Goal: Check status

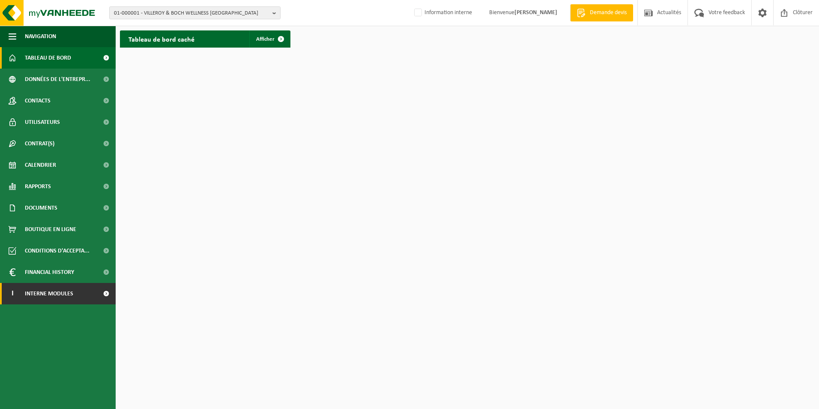
click at [46, 297] on span "Interne modules" at bounding box center [49, 293] width 48 height 21
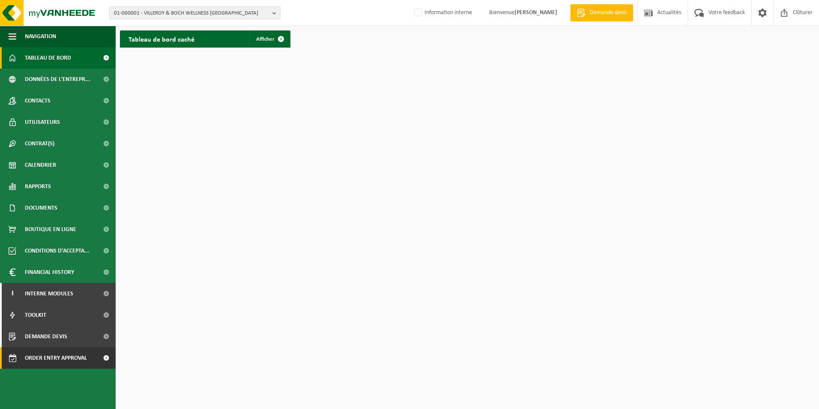
click at [53, 353] on span "Order entry approval" at bounding box center [56, 357] width 62 height 21
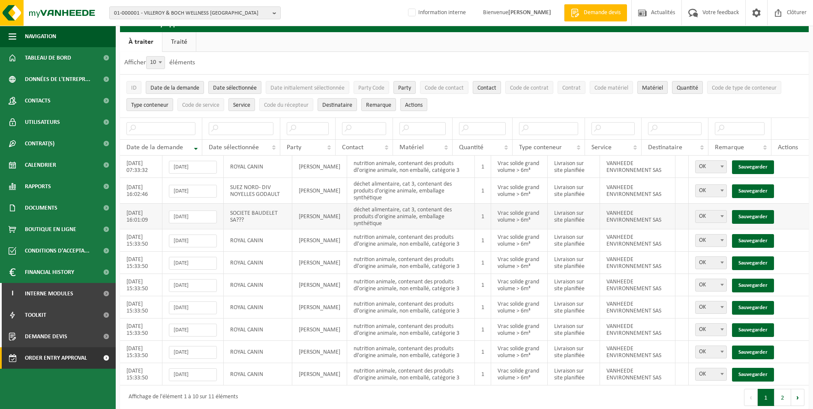
scroll to position [24, 0]
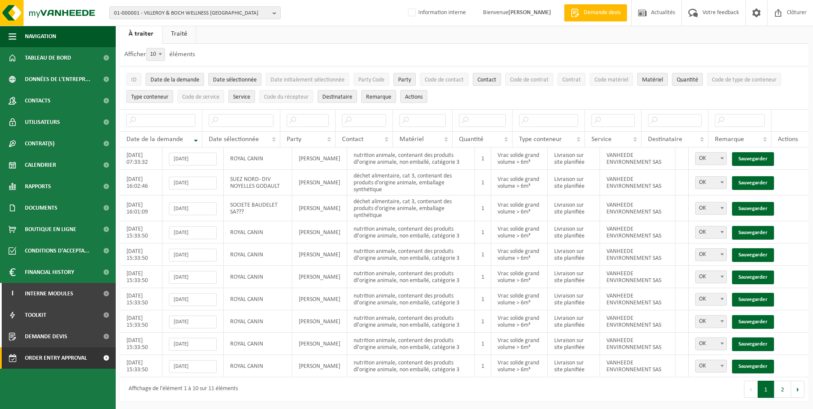
click at [777, 391] on button "2" at bounding box center [782, 388] width 17 height 17
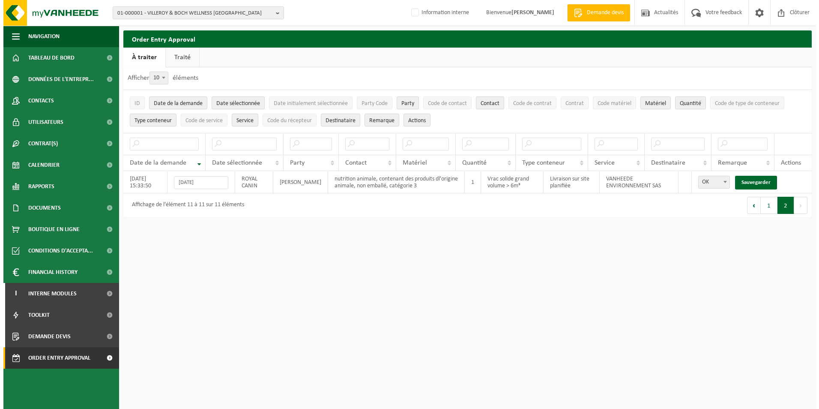
scroll to position [0, 0]
